Goal: Use online tool/utility: Use online tool/utility

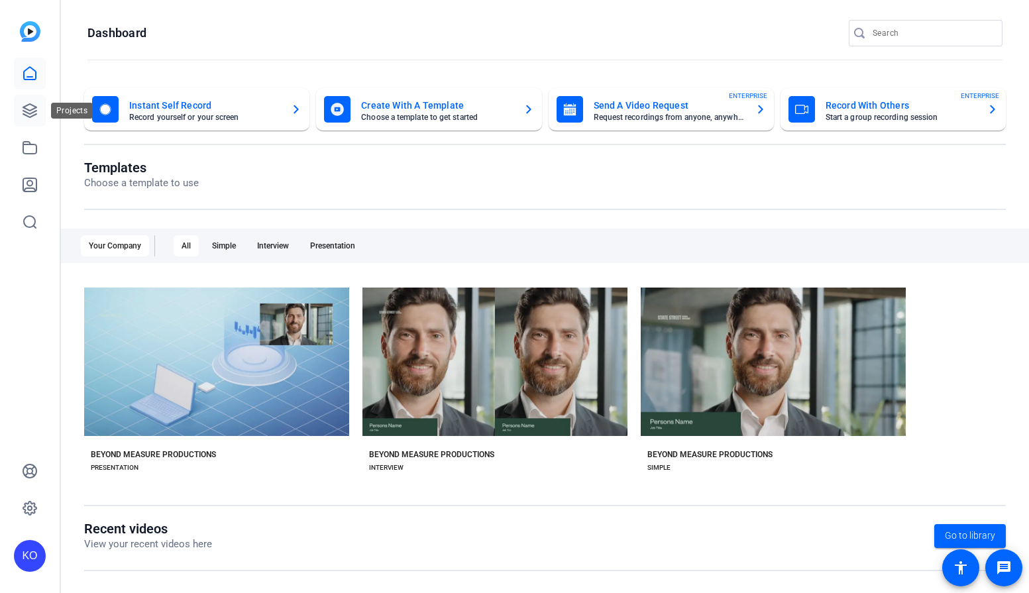
click at [28, 105] on icon at bounding box center [29, 110] width 13 height 13
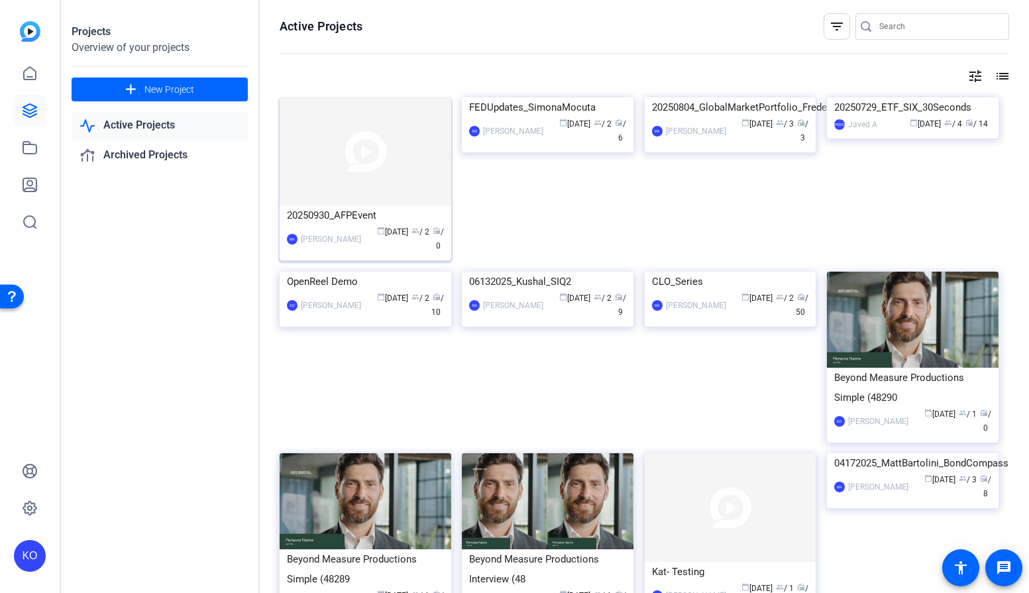
click at [357, 194] on img at bounding box center [366, 151] width 172 height 108
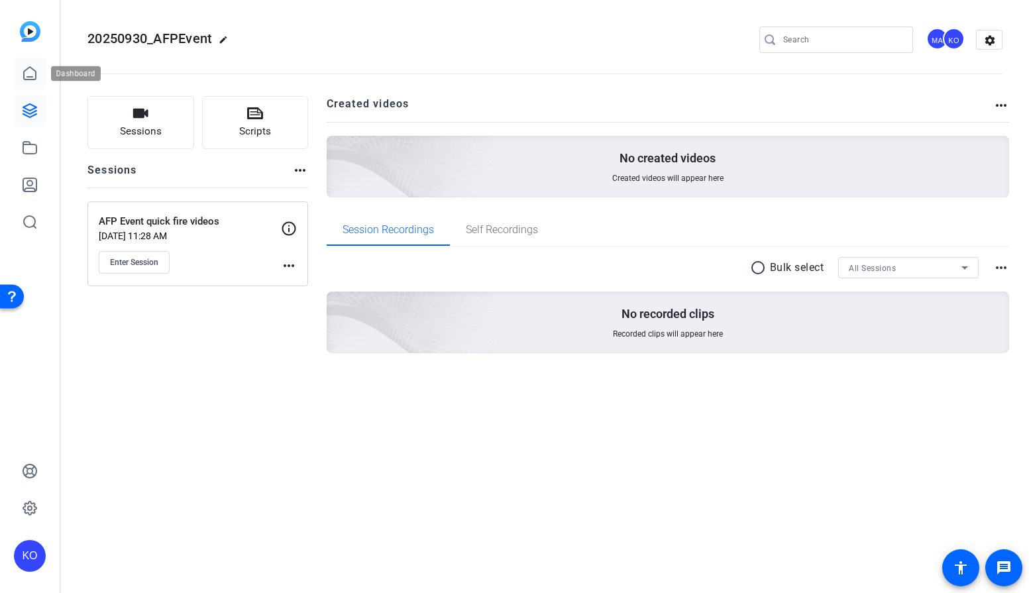
click at [27, 81] on link at bounding box center [30, 74] width 32 height 32
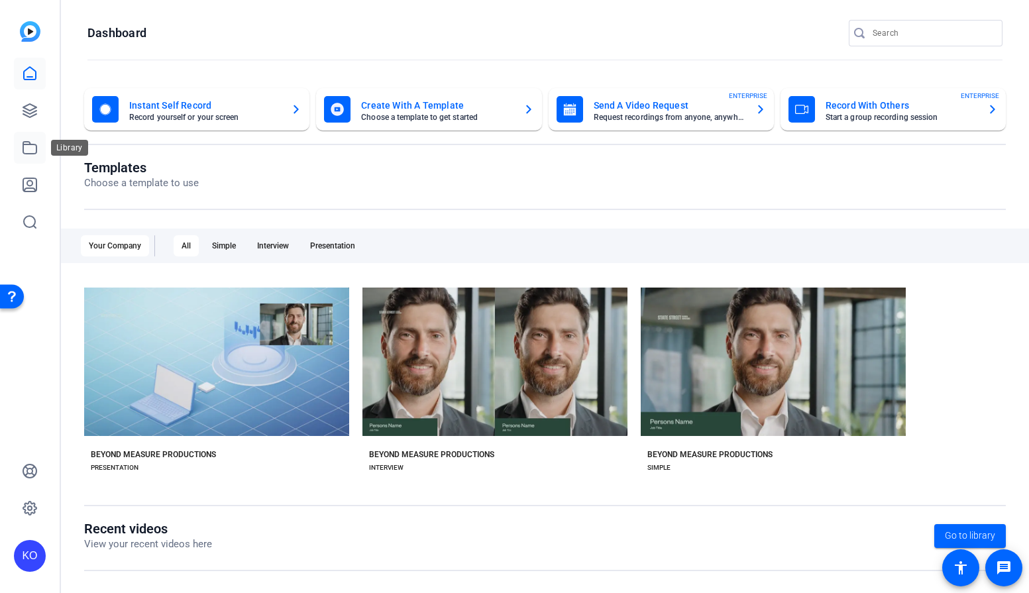
click at [32, 138] on link at bounding box center [30, 148] width 32 height 32
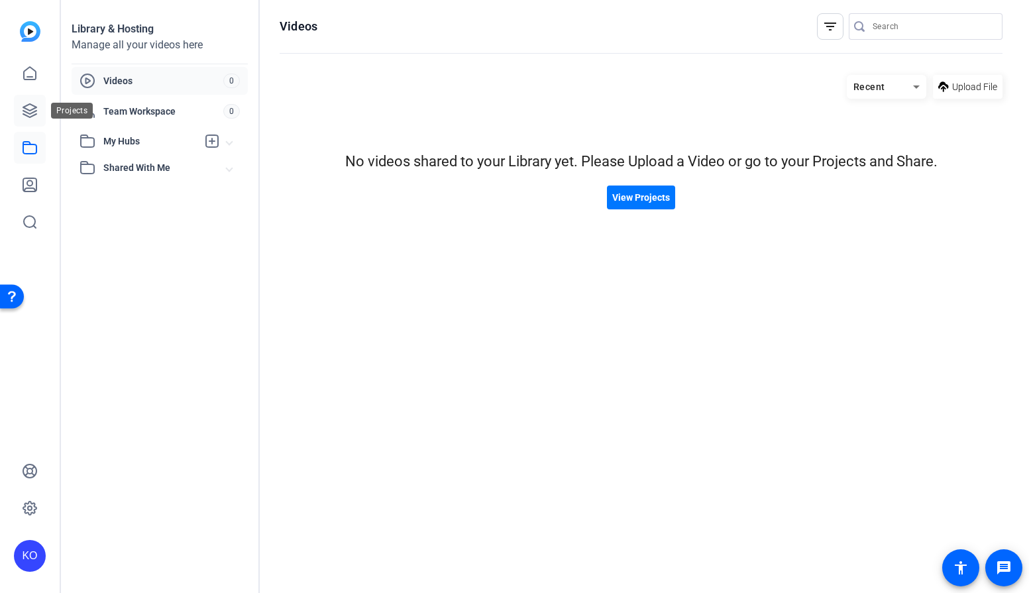
click at [32, 117] on icon at bounding box center [30, 111] width 16 height 16
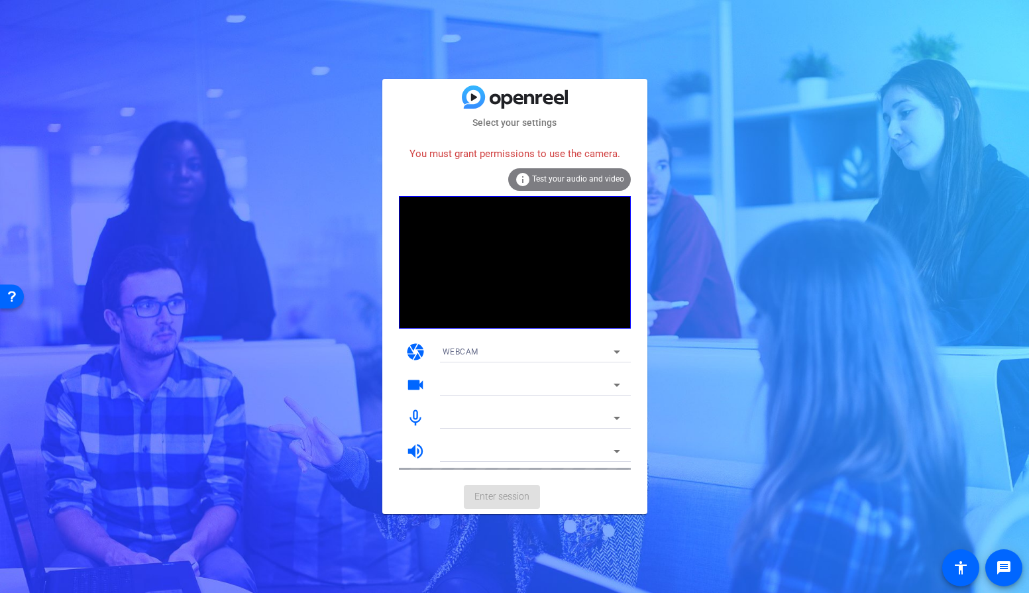
click at [506, 152] on div "You must grant permissions to use the camera." at bounding box center [515, 154] width 232 height 28
click at [558, 156] on div "You must grant permissions to use the camera." at bounding box center [515, 154] width 232 height 28
click at [760, 201] on div "Select your settings You must grant permissions to use the camera. info Test yo…" at bounding box center [514, 296] width 1029 height 593
click at [484, 499] on mat-card-actions "Enter session" at bounding box center [514, 497] width 265 height 34
click at [332, 413] on div "Select your settings You must grant permissions to use the camera. info Test yo…" at bounding box center [514, 296] width 1029 height 593
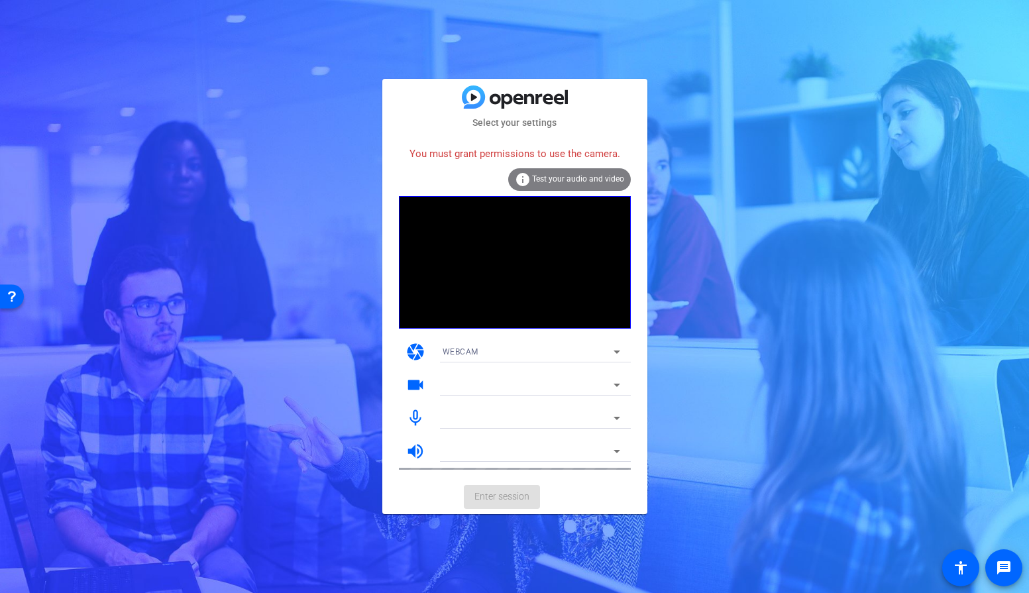
click at [594, 154] on div "You must grant permissions to use the camera." at bounding box center [515, 154] width 232 height 28
